Goal: Information Seeking & Learning: Find specific page/section

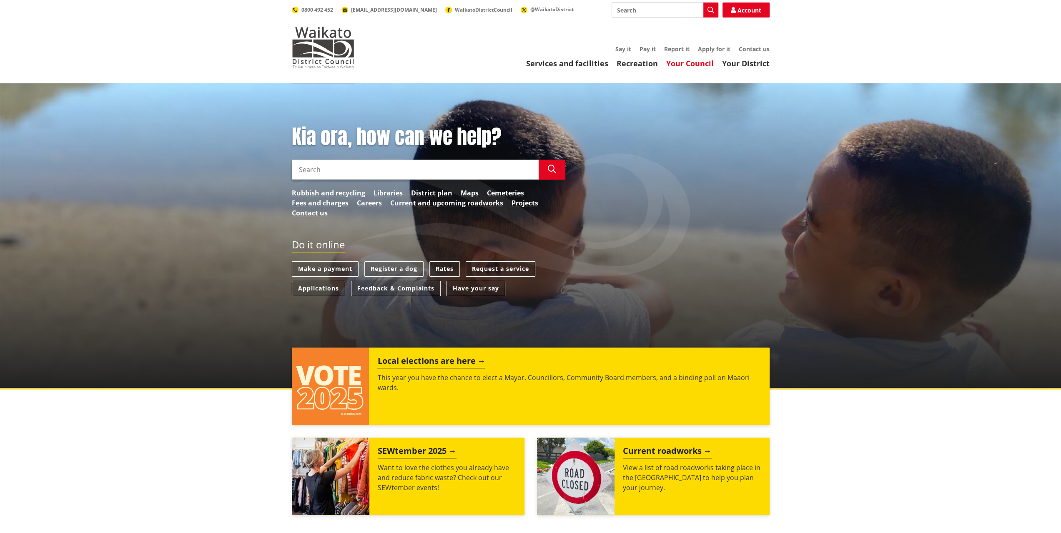
click at [708, 63] on link "Your Council" at bounding box center [690, 63] width 48 height 10
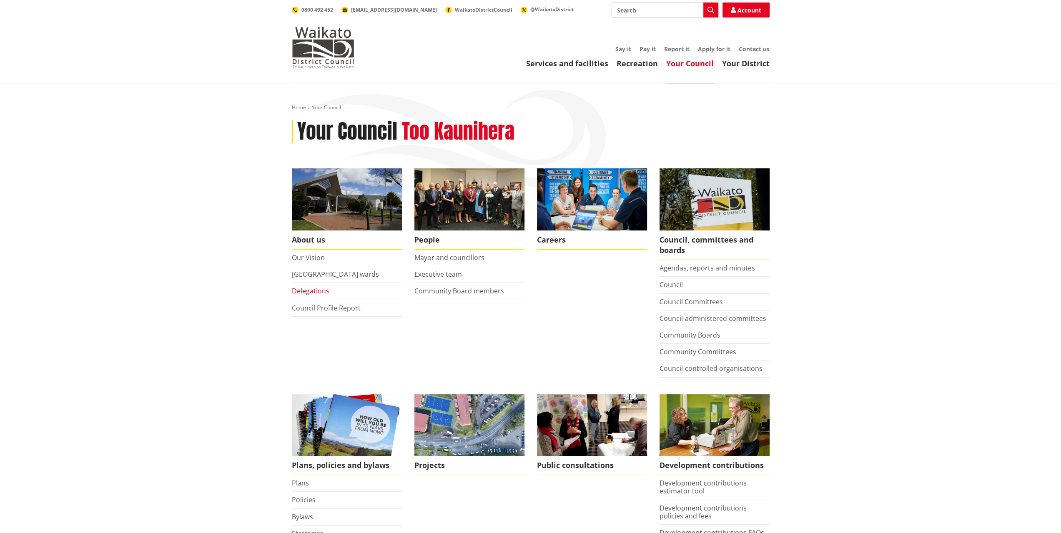
click at [307, 291] on link "Delegations" at bounding box center [311, 290] width 38 height 9
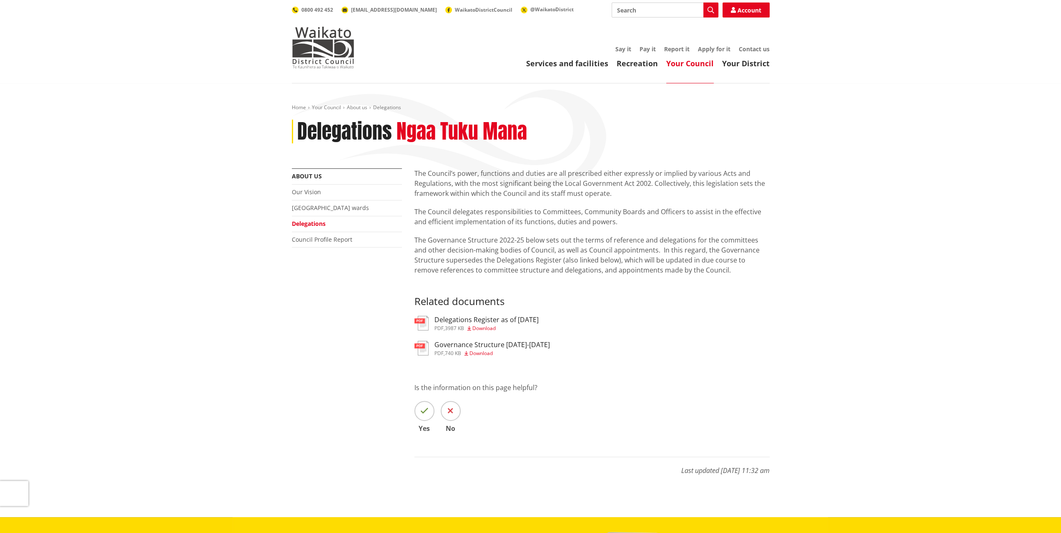
click at [425, 350] on img at bounding box center [421, 348] width 14 height 15
